Goal: Navigation & Orientation: Find specific page/section

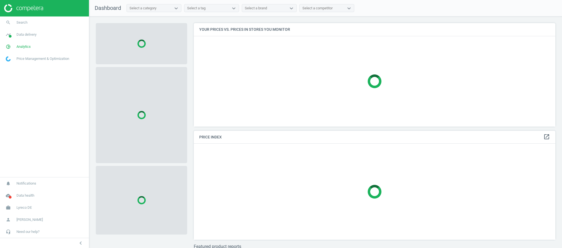
scroll to position [115, 367]
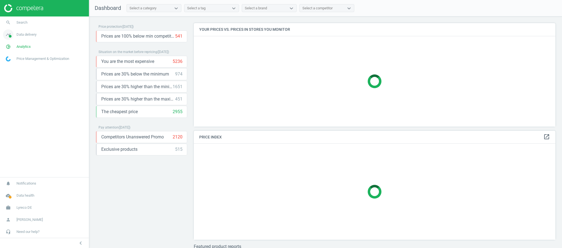
click at [31, 36] on span "Data delivery" at bounding box center [26, 34] width 20 height 5
click at [14, 77] on span "Stores" at bounding box center [10, 79] width 9 height 4
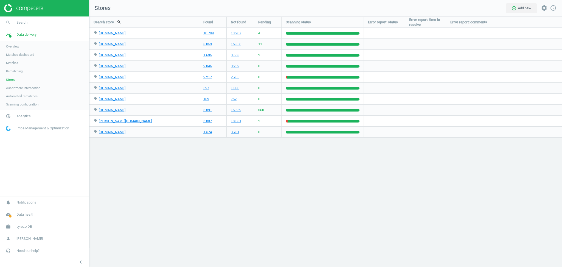
scroll to position [261, 484]
click at [30, 226] on span "Lyreco DE" at bounding box center [23, 226] width 15 height 5
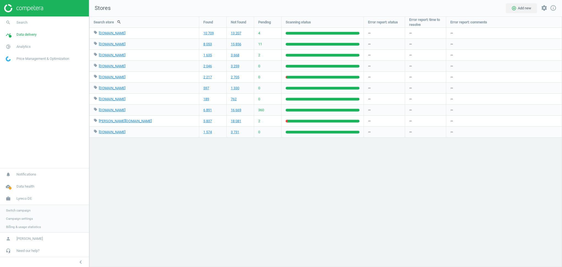
click at [22, 209] on span "Switch campaign" at bounding box center [18, 210] width 24 height 4
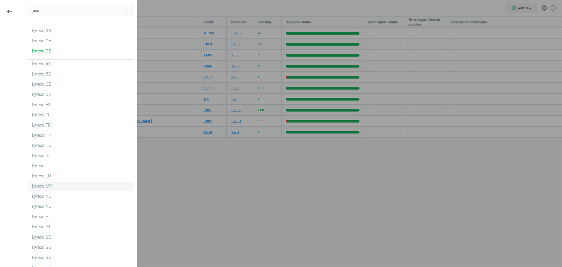
type input "lyrec"
click at [42, 184] on div "Lyreco MY" at bounding box center [42, 186] width 20 height 6
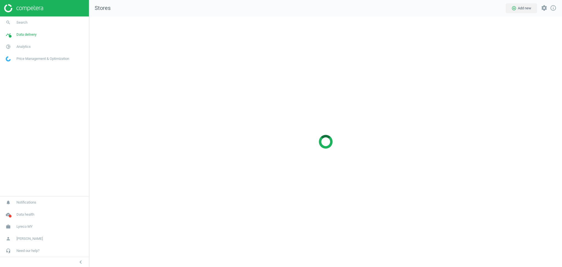
scroll to position [261, 484]
